Goal: Check status

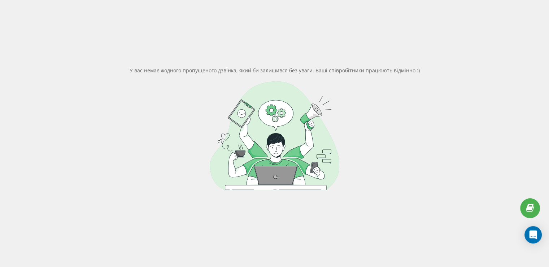
scroll to position [55, 0]
